Goal: Communication & Community: Connect with others

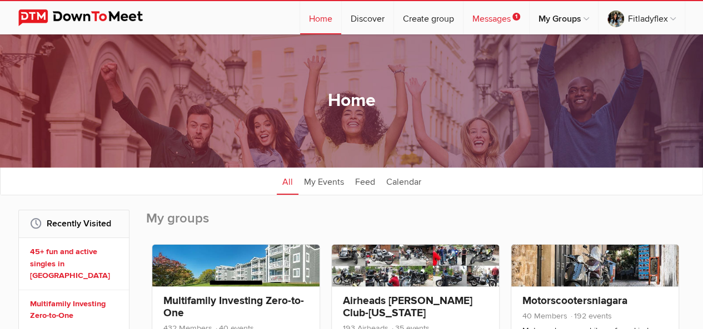
click at [481, 20] on link "Messages 1" at bounding box center [496, 17] width 66 height 33
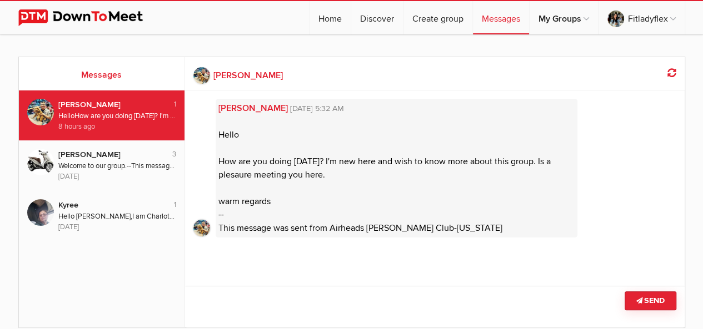
click at [232, 106] on link "[PERSON_NAME] [DATE] 5:32 AM" at bounding box center [396, 108] width 356 height 13
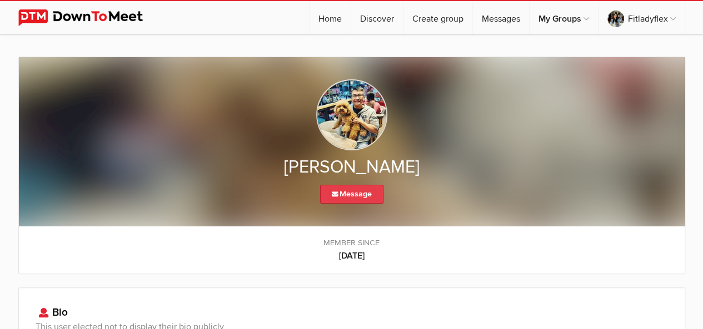
click at [347, 196] on link "Message" at bounding box center [351, 194] width 63 height 19
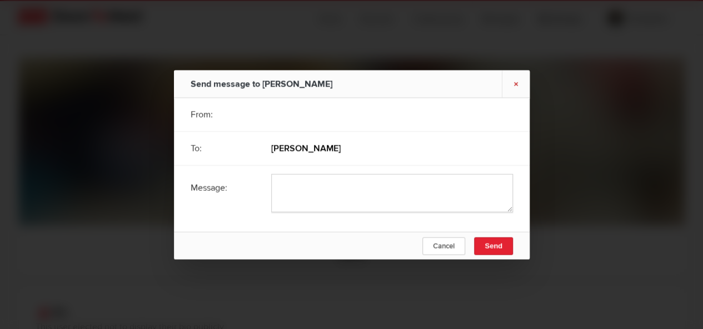
click at [515, 84] on link "×" at bounding box center [516, 83] width 28 height 27
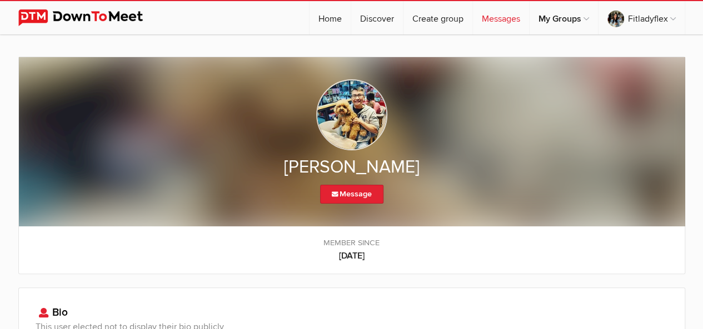
click at [501, 11] on link "Messages" at bounding box center [501, 17] width 56 height 33
click at [498, 14] on link "Messages" at bounding box center [501, 17] width 56 height 33
click at [498, 22] on link "Messages" at bounding box center [501, 17] width 56 height 33
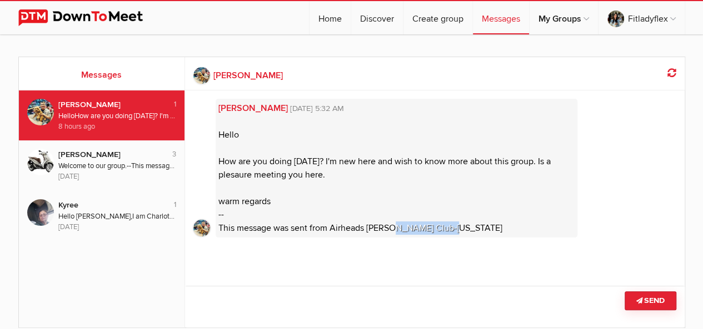
drag, startPoint x: 460, startPoint y: 227, endPoint x: 398, endPoint y: 222, distance: 61.9
click at [398, 222] on div "[PERSON_NAME] [DATE] 5:32 AM Hello How are you doing [DATE]? I'm new here and w…" at bounding box center [397, 168] width 362 height 139
click at [469, 230] on div "[PERSON_NAME] [DATE] 5:32 AM Hello How are you doing [DATE]? I'm new here and w…" at bounding box center [397, 168] width 362 height 139
drag, startPoint x: 469, startPoint y: 230, endPoint x: 331, endPoint y: 227, distance: 137.8
click at [331, 227] on div "[PERSON_NAME] [DATE] 5:32 AM Hello How are you doing [DATE]? I'm new here and w…" at bounding box center [397, 168] width 362 height 139
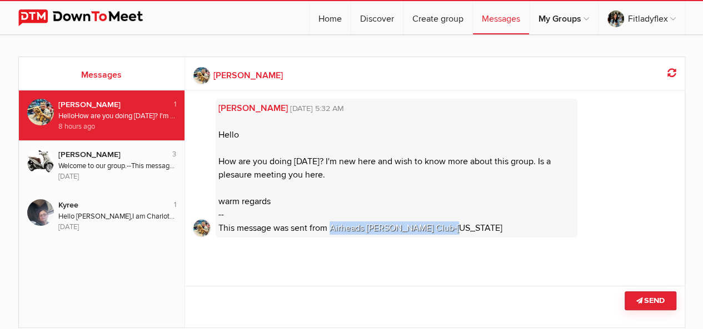
copy span "Airheads [PERSON_NAME] Club-[US_STATE]"
click at [379, 22] on link "Discover" at bounding box center [377, 17] width 52 height 33
select select "null"
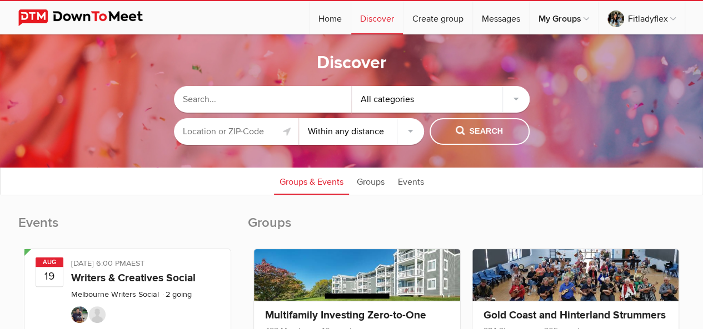
click at [280, 98] on input "text" at bounding box center [263, 99] width 178 height 27
paste input "Airheads [PERSON_NAME] Club-[US_STATE]"
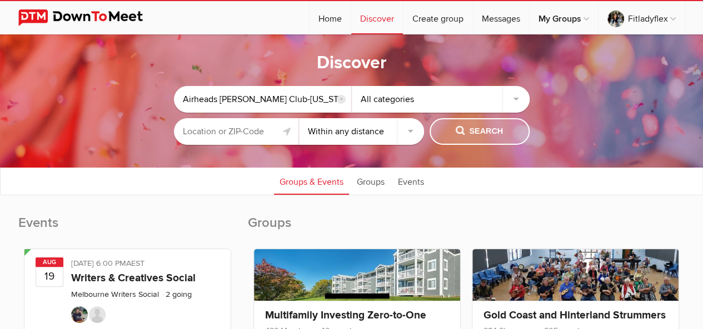
type input "Airheads [PERSON_NAME] Club-[US_STATE]"
click at [483, 135] on span "Search" at bounding box center [479, 132] width 47 height 12
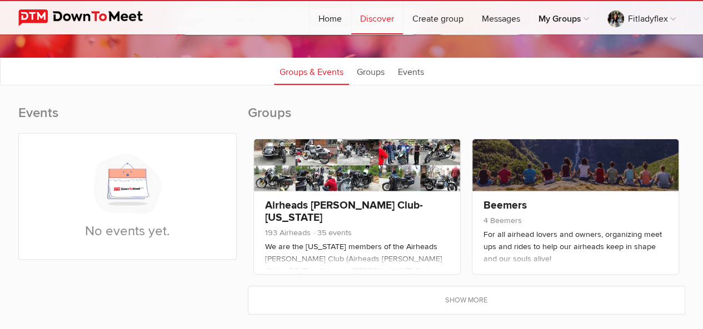
scroll to position [111, 0]
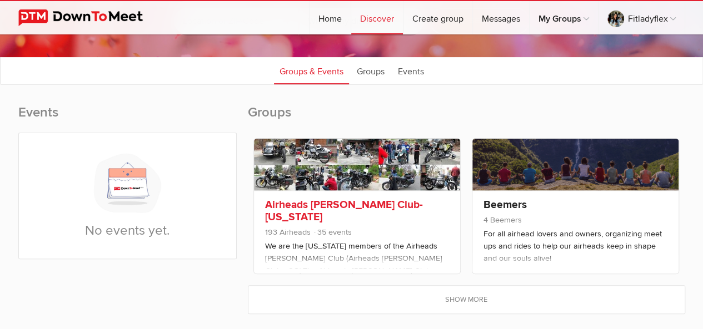
click at [363, 203] on link "Airheads [PERSON_NAME] Club-[US_STATE]" at bounding box center [344, 211] width 158 height 26
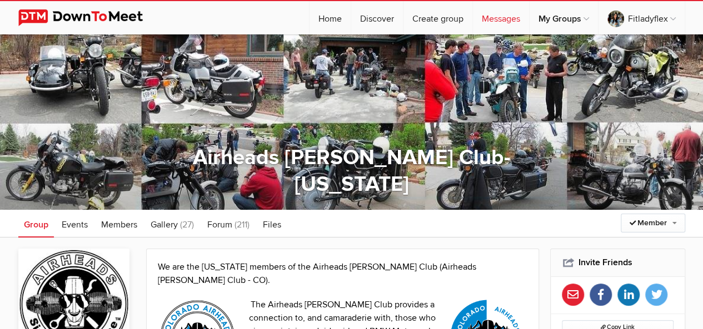
click at [493, 18] on link "Messages" at bounding box center [501, 17] width 56 height 33
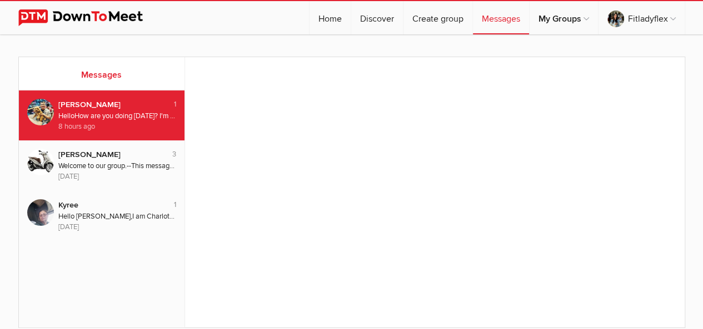
click at [139, 121] on div "Hello How are you doing [DATE]? I'm new here and wish to know more about this g…" at bounding box center [117, 116] width 118 height 11
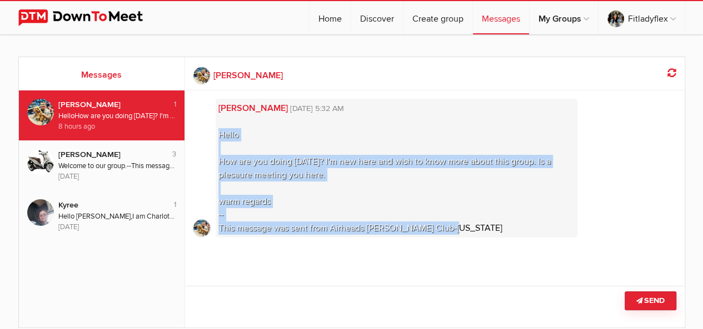
drag, startPoint x: 469, startPoint y: 229, endPoint x: 217, endPoint y: 131, distance: 271.2
click at [217, 131] on div "[PERSON_NAME] [DATE] 5:32 AM Hello How are you doing [DATE]? I'm new here and w…" at bounding box center [397, 168] width 362 height 139
copy span "Hello How are you doing [DATE]? I'm new here and wish to know more about this g…"
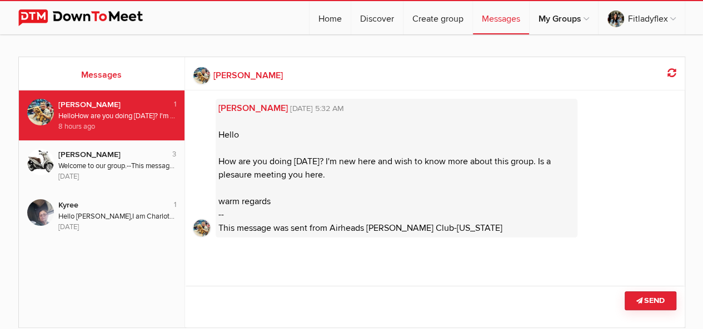
click at [449, 279] on div "← [PERSON_NAME] Last seen few decades ago [PERSON_NAME] [DATE] 5:32 AM Hello Ho…" at bounding box center [434, 192] width 499 height 271
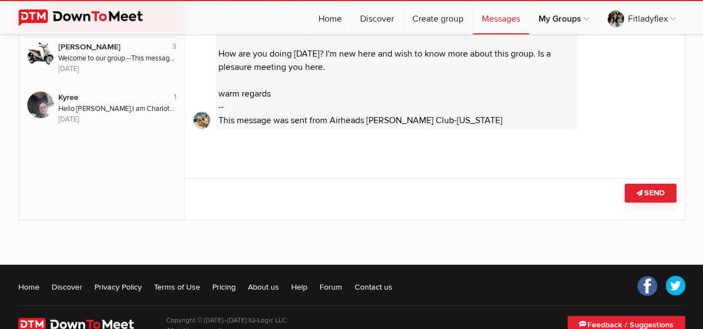
scroll to position [112, 0]
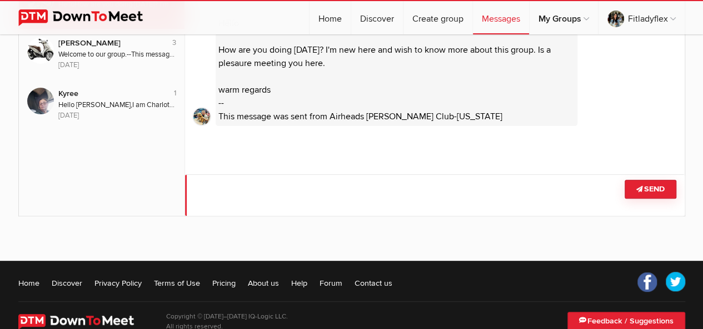
click at [286, 191] on textarea at bounding box center [434, 195] width 499 height 42
paste textarea "Hello, I am doing well, thank you for your kind message. It is a pleasure to me…"
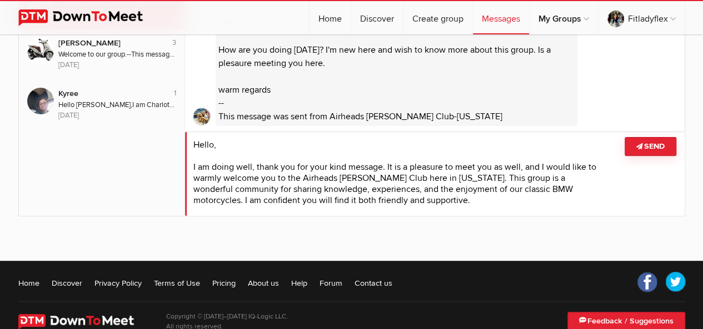
scroll to position [0, 0]
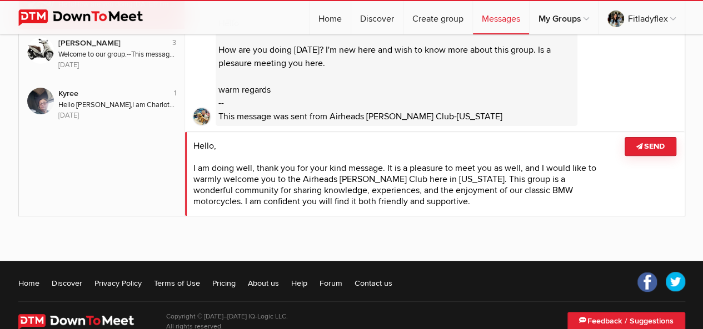
click at [216, 147] on textarea at bounding box center [434, 174] width 499 height 84
click at [214, 147] on textarea at bounding box center [434, 174] width 499 height 84
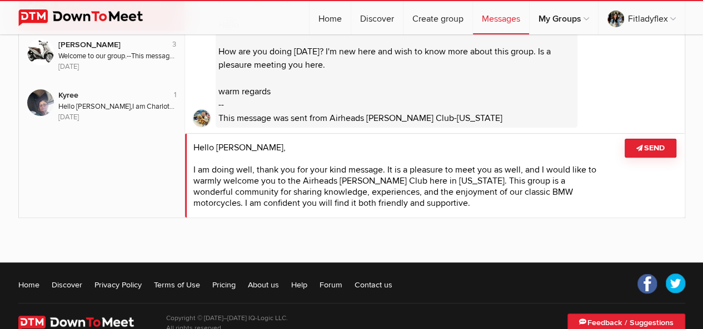
scroll to position [40, 0]
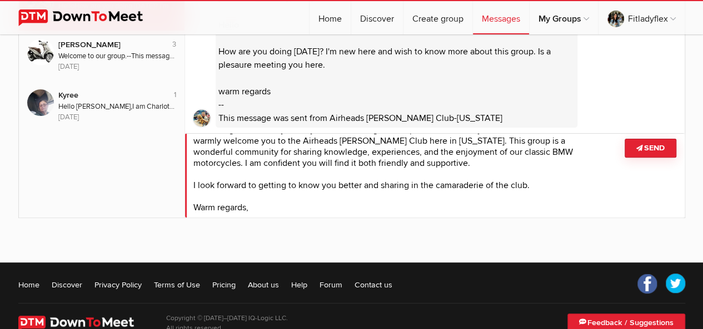
click at [257, 205] on textarea at bounding box center [434, 175] width 499 height 84
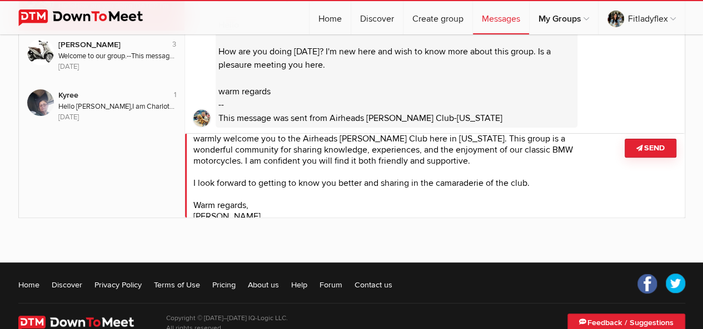
type textarea "Hello [PERSON_NAME], I am doing well, thank you for your kind message. It is a …"
click at [658, 147] on button "Send" at bounding box center [650, 148] width 52 height 19
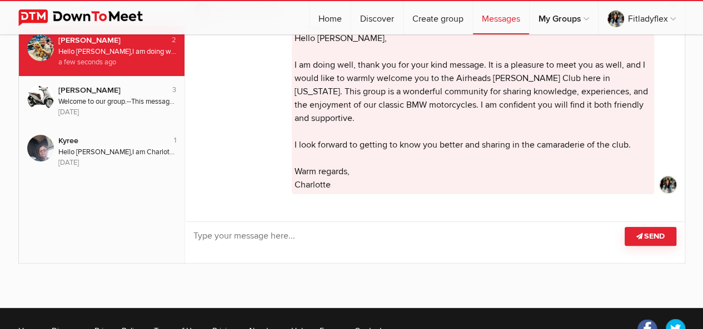
scroll to position [0, 0]
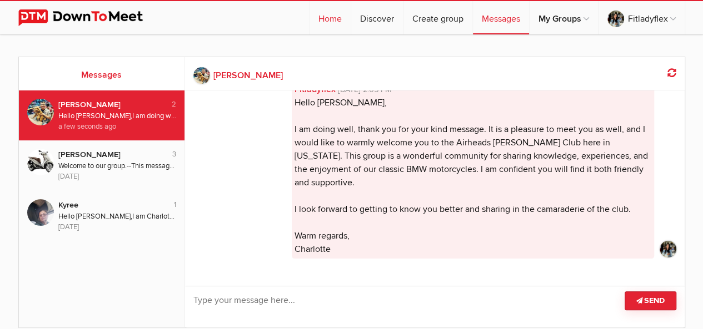
click at [332, 22] on link "Home" at bounding box center [329, 17] width 41 height 33
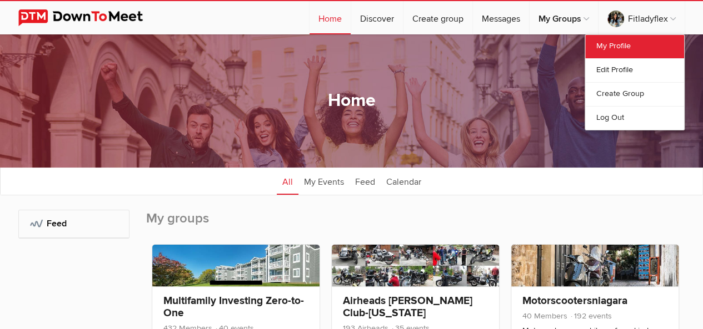
click at [616, 44] on link "My Profile" at bounding box center [634, 46] width 99 height 23
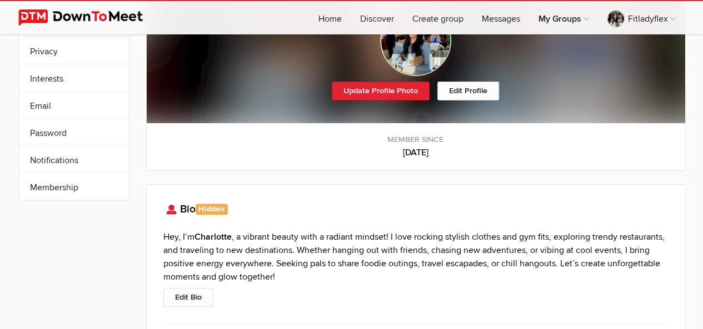
scroll to position [89, 0]
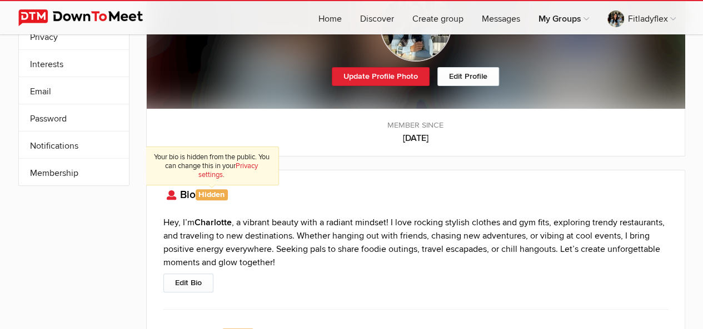
click at [252, 163] on link "Privacy settings" at bounding box center [227, 171] width 59 height 18
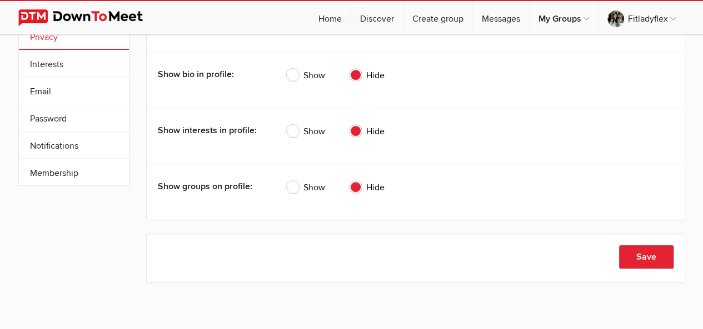
click at [293, 79] on span "Show" at bounding box center [306, 75] width 38 height 13
click at [287, 69] on input "Show" at bounding box center [286, 68] width 1 height 1
radio input "true"
click at [293, 135] on span "Show" at bounding box center [306, 131] width 38 height 13
click at [287, 125] on input "Show" at bounding box center [286, 124] width 1 height 1
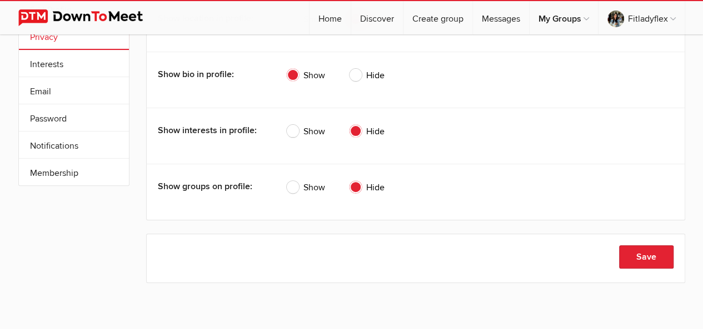
radio input "true"
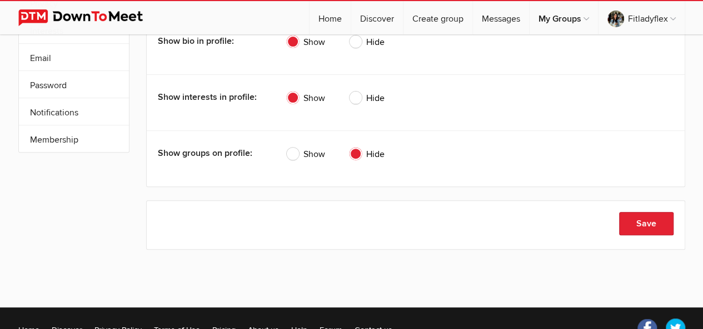
scroll to position [151, 0]
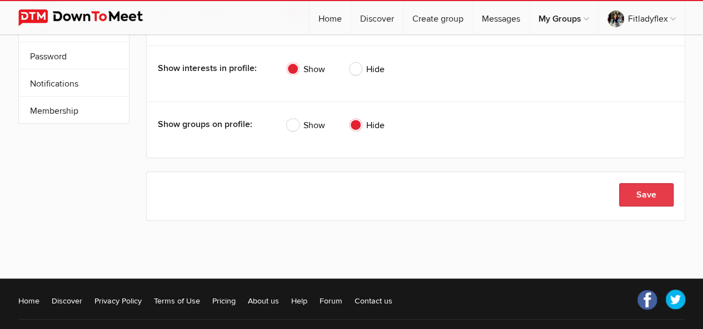
click at [647, 198] on button "Save" at bounding box center [646, 194] width 54 height 23
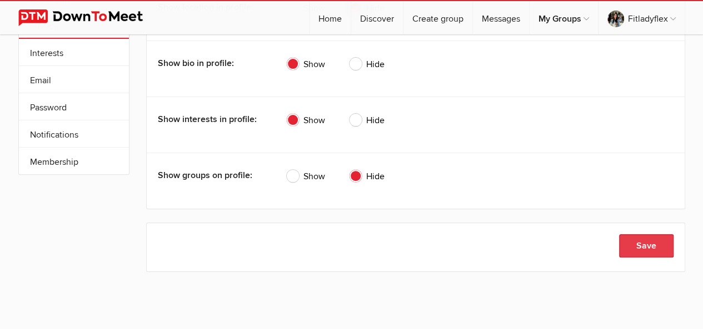
scroll to position [0, 0]
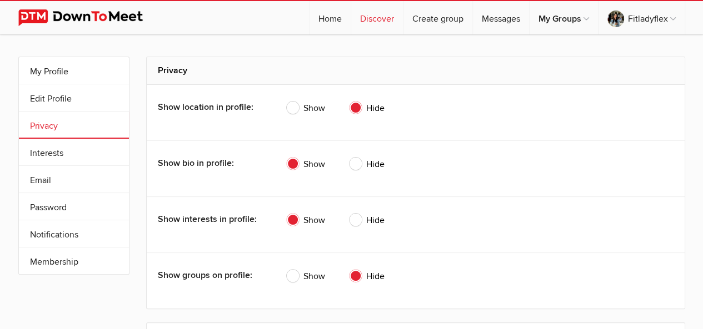
click at [376, 19] on link "Discover" at bounding box center [377, 17] width 52 height 33
select select "null"
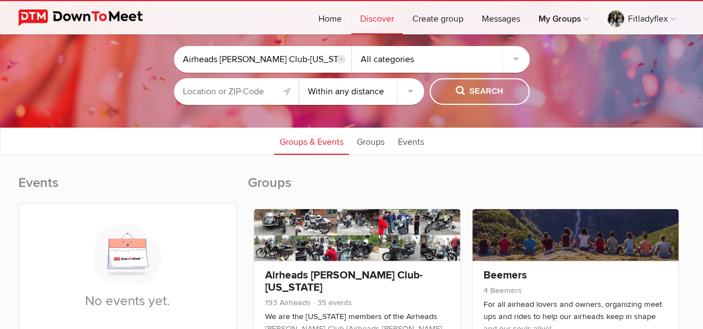
scroll to position [2, 0]
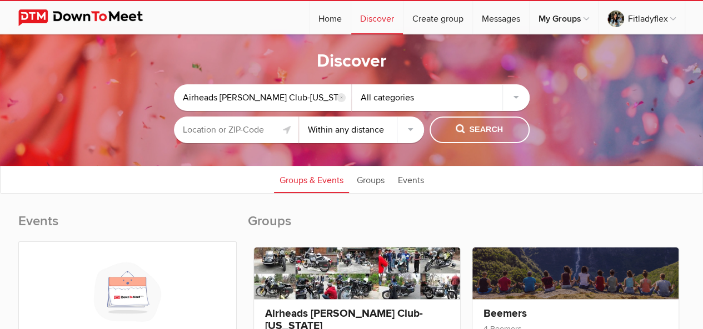
click at [343, 94] on input "reset" at bounding box center [341, 97] width 9 height 9
click at [514, 91] on div "All categories" at bounding box center [441, 97] width 178 height 27
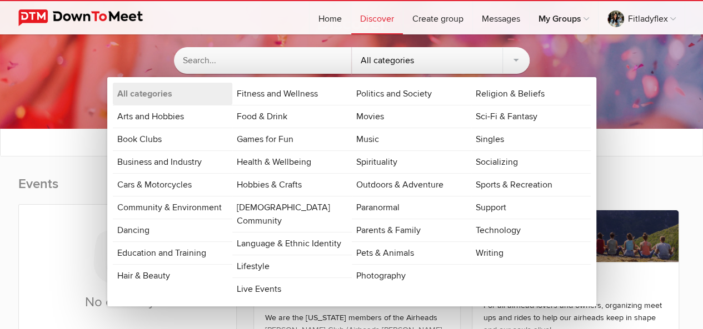
scroll to position [50, 0]
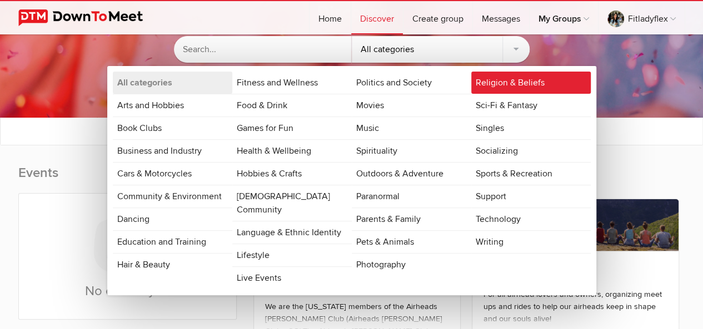
click at [531, 87] on link "Religion & Beliefs" at bounding box center [530, 83] width 119 height 22
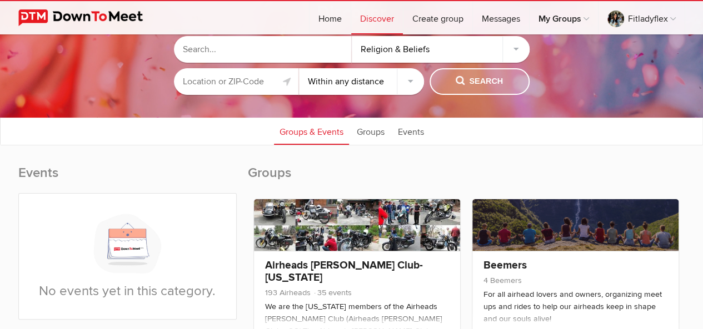
click at [482, 79] on span "Search" at bounding box center [479, 82] width 47 height 12
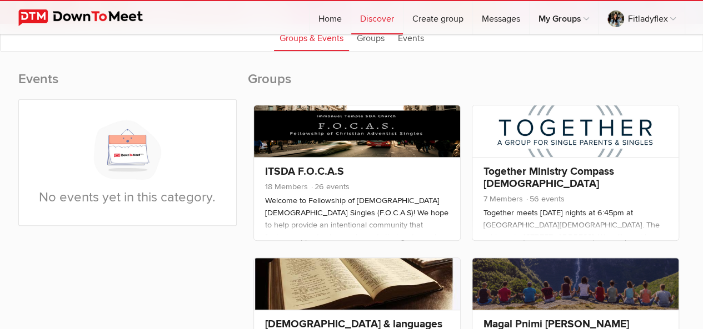
scroll to position [150, 0]
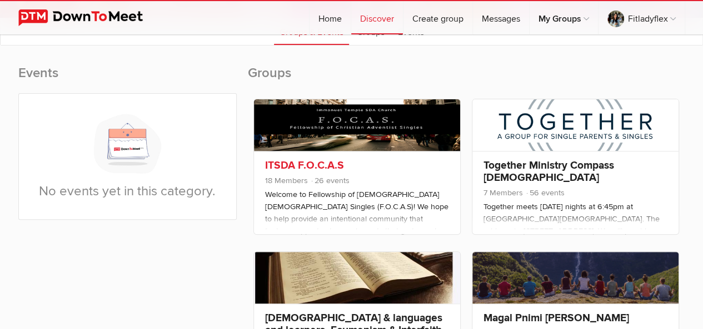
click at [290, 165] on link "ITSDA F.O.C.A.S" at bounding box center [304, 165] width 79 height 13
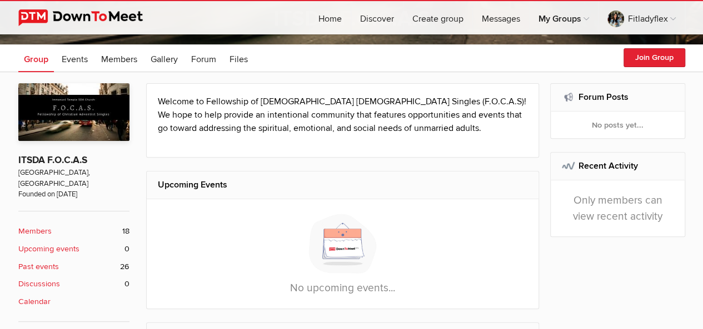
scroll to position [169, 0]
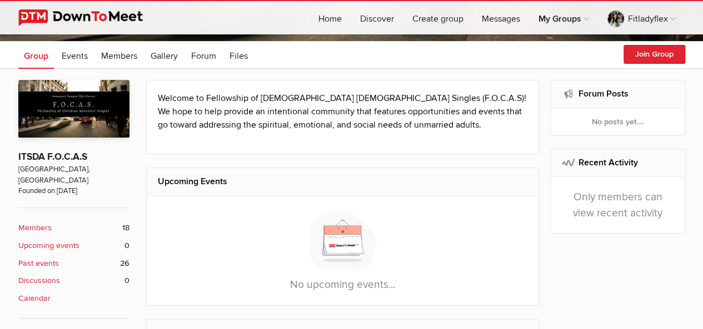
click at [37, 222] on b "Members" at bounding box center [34, 228] width 33 height 12
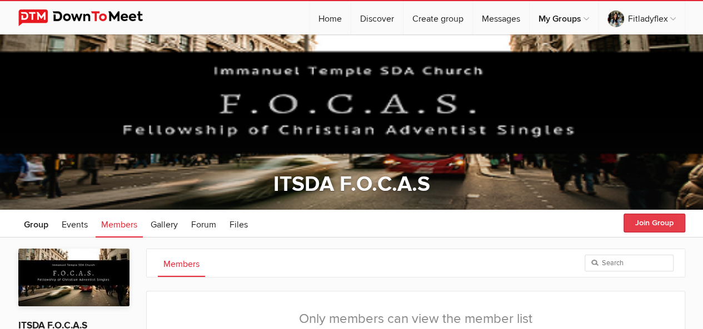
click at [649, 224] on button "Join Group" at bounding box center [654, 223] width 62 height 19
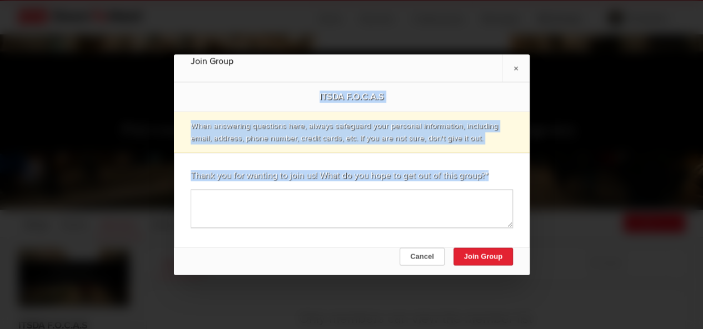
drag, startPoint x: 494, startPoint y: 176, endPoint x: 306, endPoint y: 91, distance: 207.4
click at [306, 91] on div "ITSDA F.O.C.A.S When answering questions here, always safeguard your personal i…" at bounding box center [352, 164] width 356 height 165
copy div "ITSDA F.O.C.A.S When answering questions here, always safeguard your personal i…"
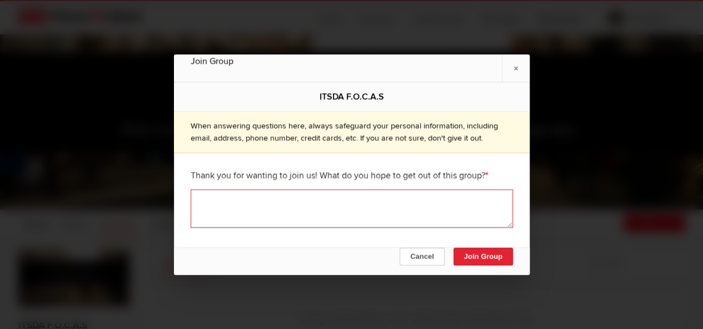
click at [384, 211] on textarea at bounding box center [352, 208] width 322 height 38
paste textarea "I hope to gain more knowledge, support, and connection through this group. I am…"
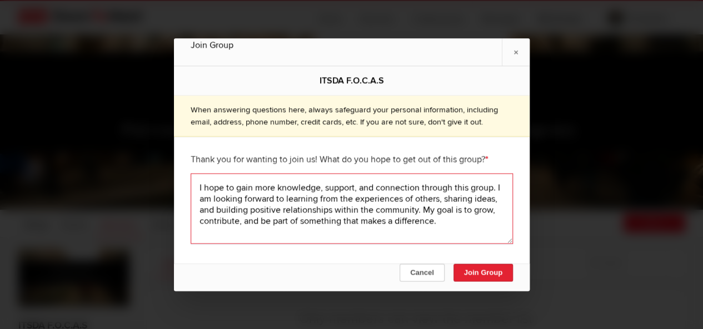
type textarea "I hope to gain more knowledge, support, and connection through this group. I am…"
click at [512, 186] on div "Thank you for wanting to join us! What do you hope to get out of this group? * …" at bounding box center [352, 195] width 356 height 116
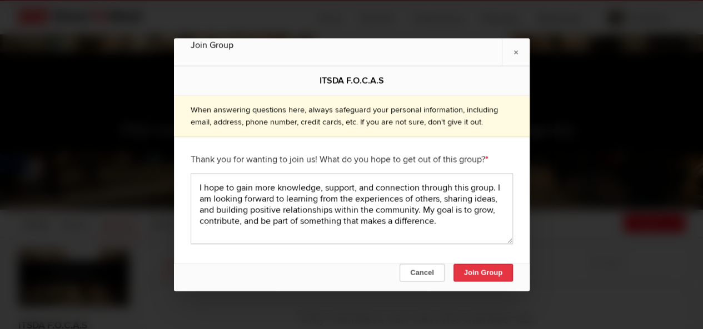
click at [477, 276] on button "Join Group" at bounding box center [482, 273] width 59 height 18
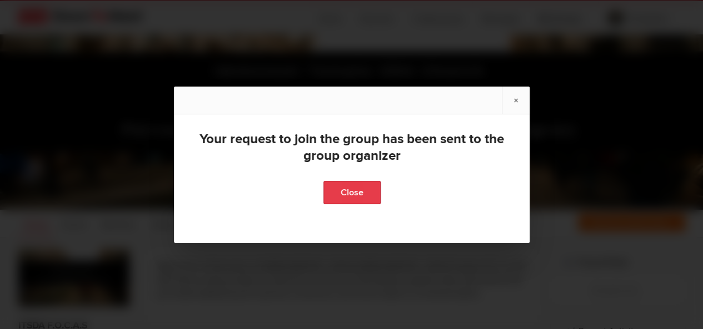
click at [337, 189] on link "Close" at bounding box center [351, 192] width 57 height 23
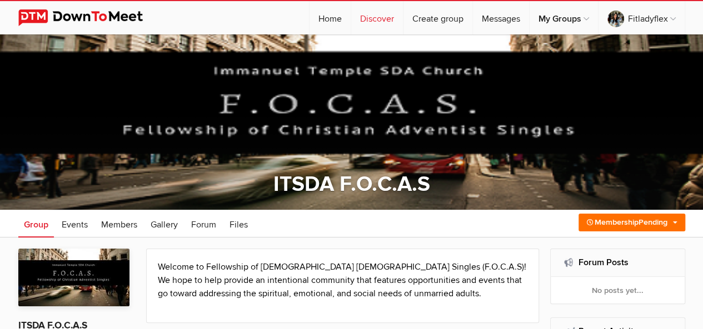
click at [365, 14] on link "Discover" at bounding box center [377, 17] width 52 height 33
select select "null"
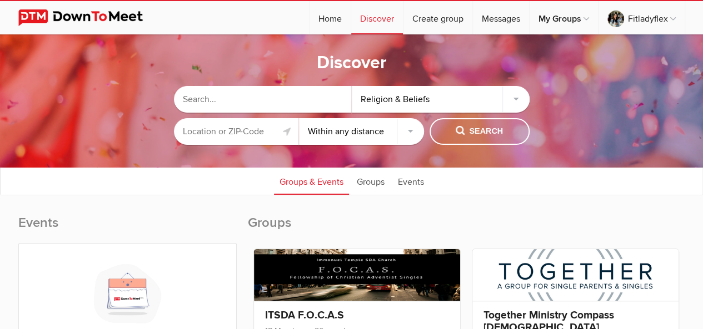
click at [514, 98] on div "Religion & Beliefs" at bounding box center [441, 99] width 178 height 27
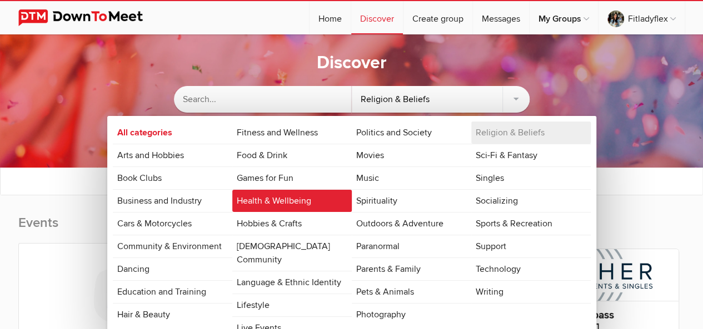
click at [280, 203] on link "Health & Wellbeing" at bounding box center [291, 201] width 119 height 22
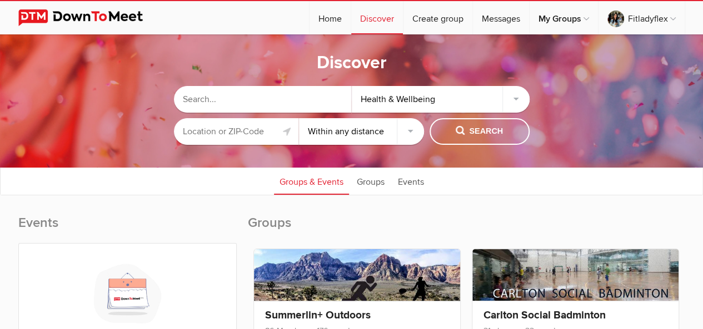
click at [419, 102] on div "Health & Wellbeing" at bounding box center [441, 99] width 178 height 27
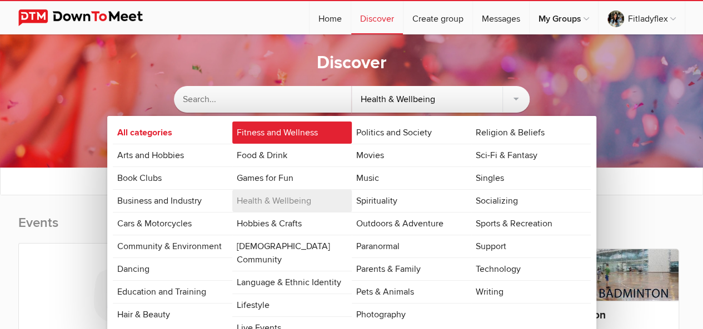
click at [261, 135] on link "Fitness and Wellness" at bounding box center [291, 133] width 119 height 22
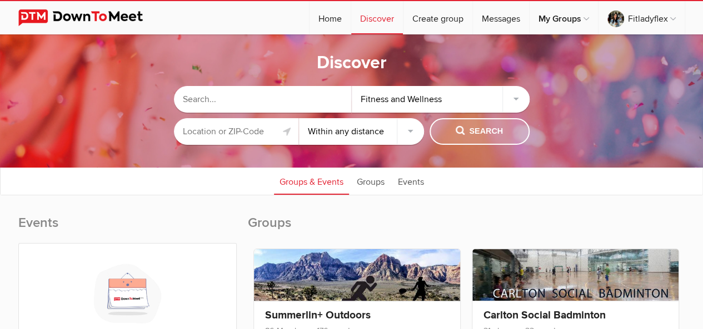
click at [478, 124] on button "Search" at bounding box center [479, 131] width 100 height 27
click at [478, 132] on span "Search" at bounding box center [479, 132] width 47 height 12
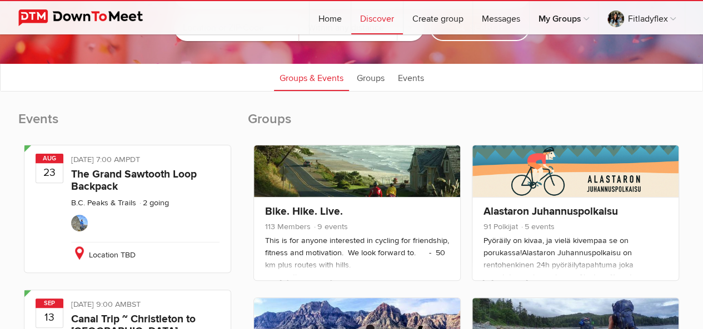
scroll to position [134, 0]
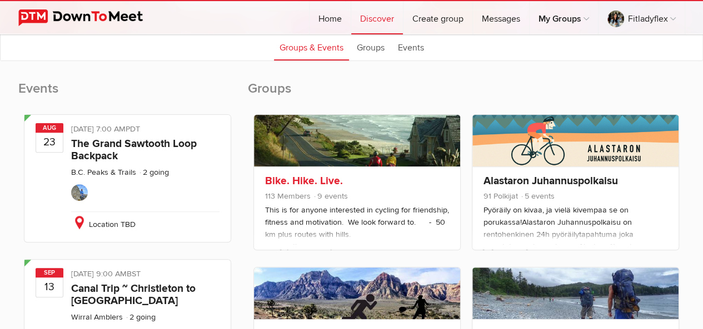
click at [302, 176] on link "Bike. Hike. Live." at bounding box center [304, 180] width 78 height 13
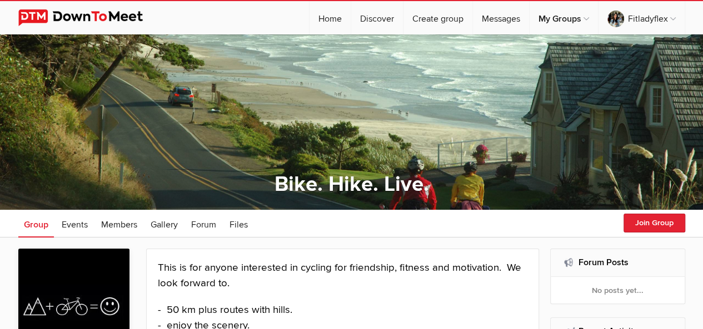
select select "null"
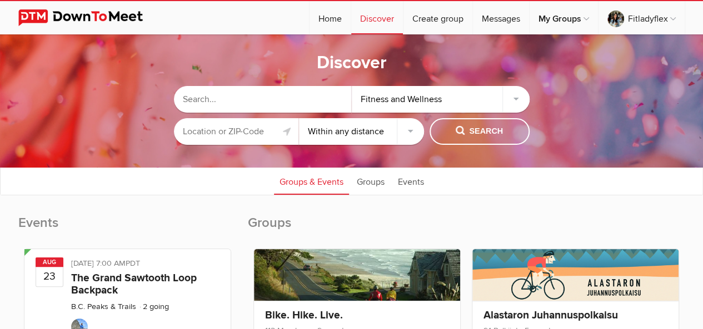
click at [473, 99] on div "Fitness and Wellness" at bounding box center [441, 99] width 178 height 27
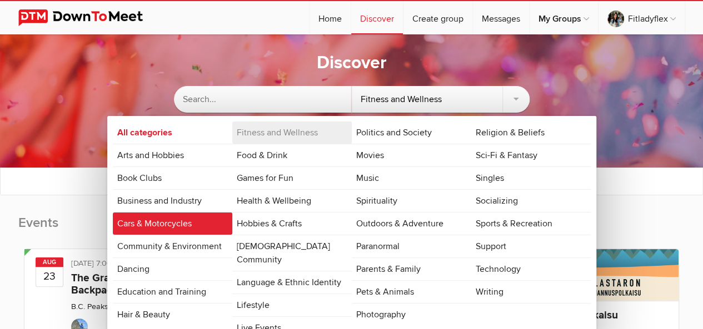
click at [166, 223] on link "Cars & Motorcycles" at bounding box center [172, 224] width 119 height 22
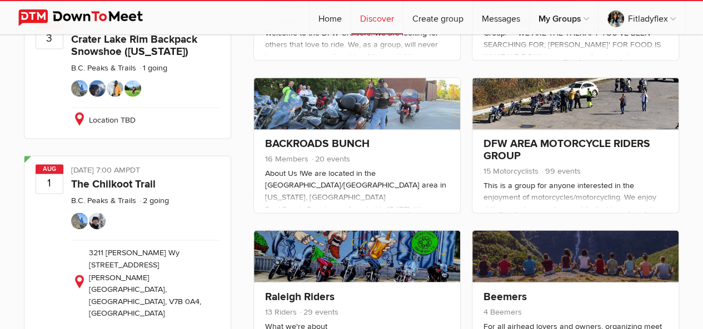
scroll to position [784, 0]
